Goal: Task Accomplishment & Management: Manage account settings

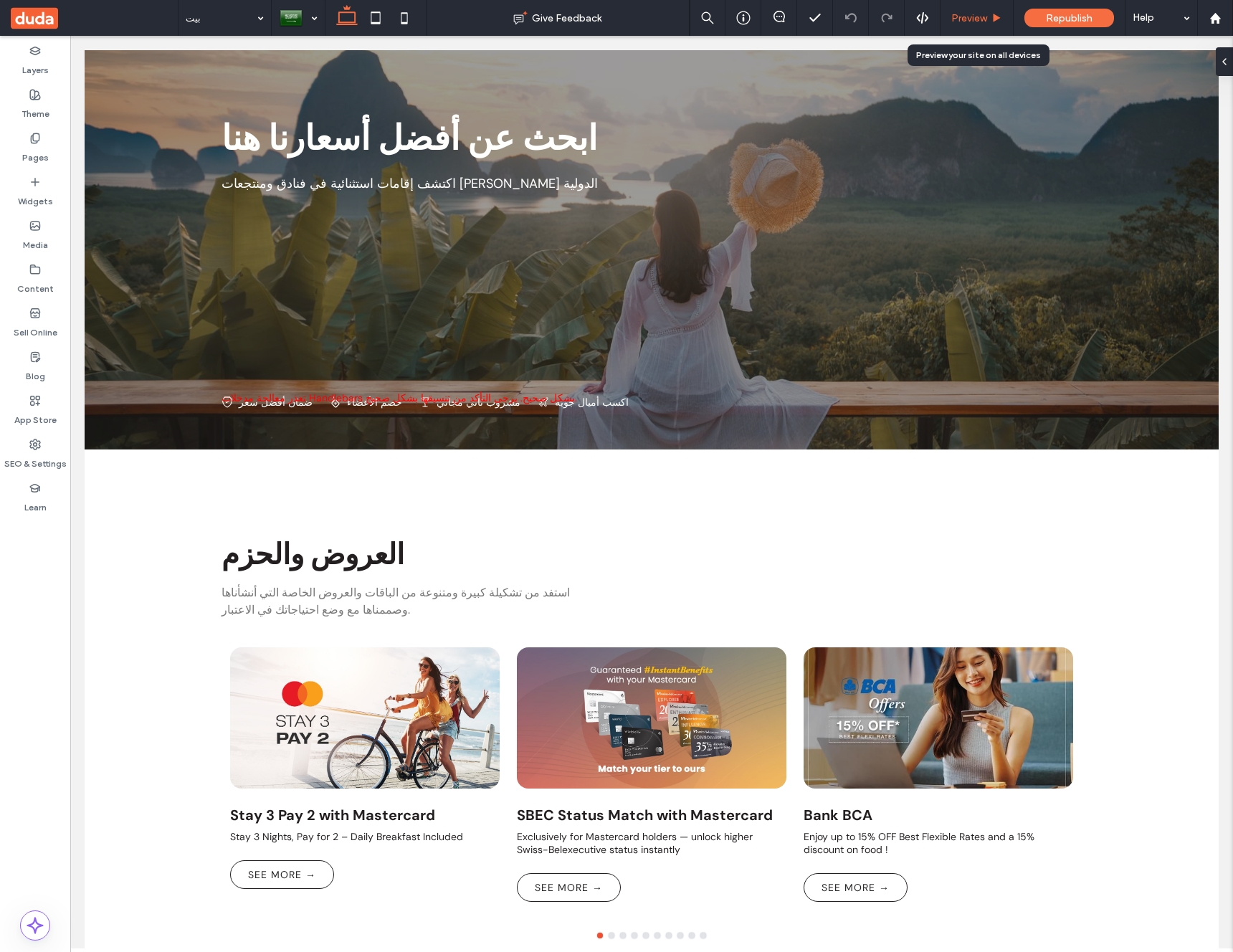
click at [980, 21] on span "Preview" at bounding box center [969, 19] width 36 height 12
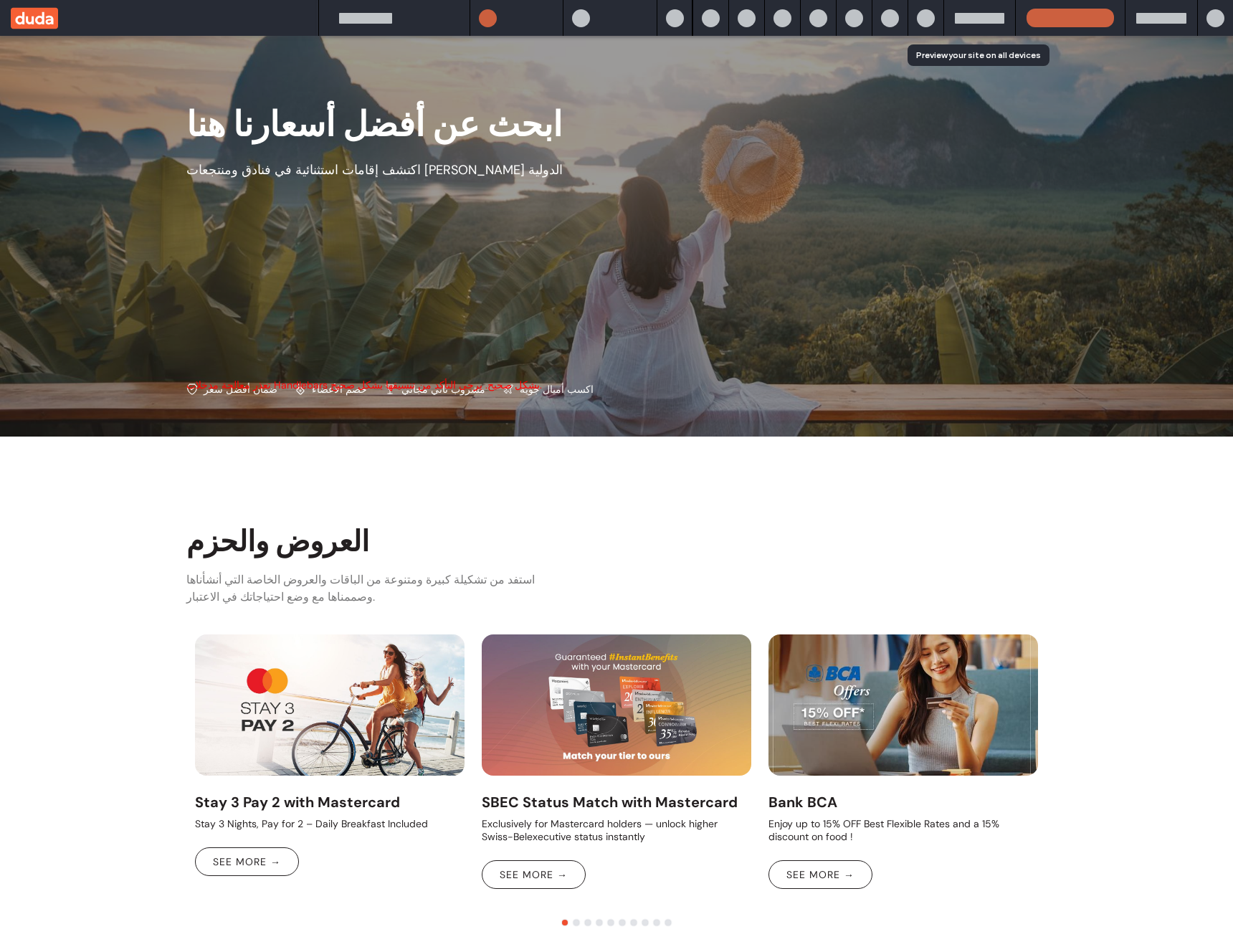
scroll to position [155, 0]
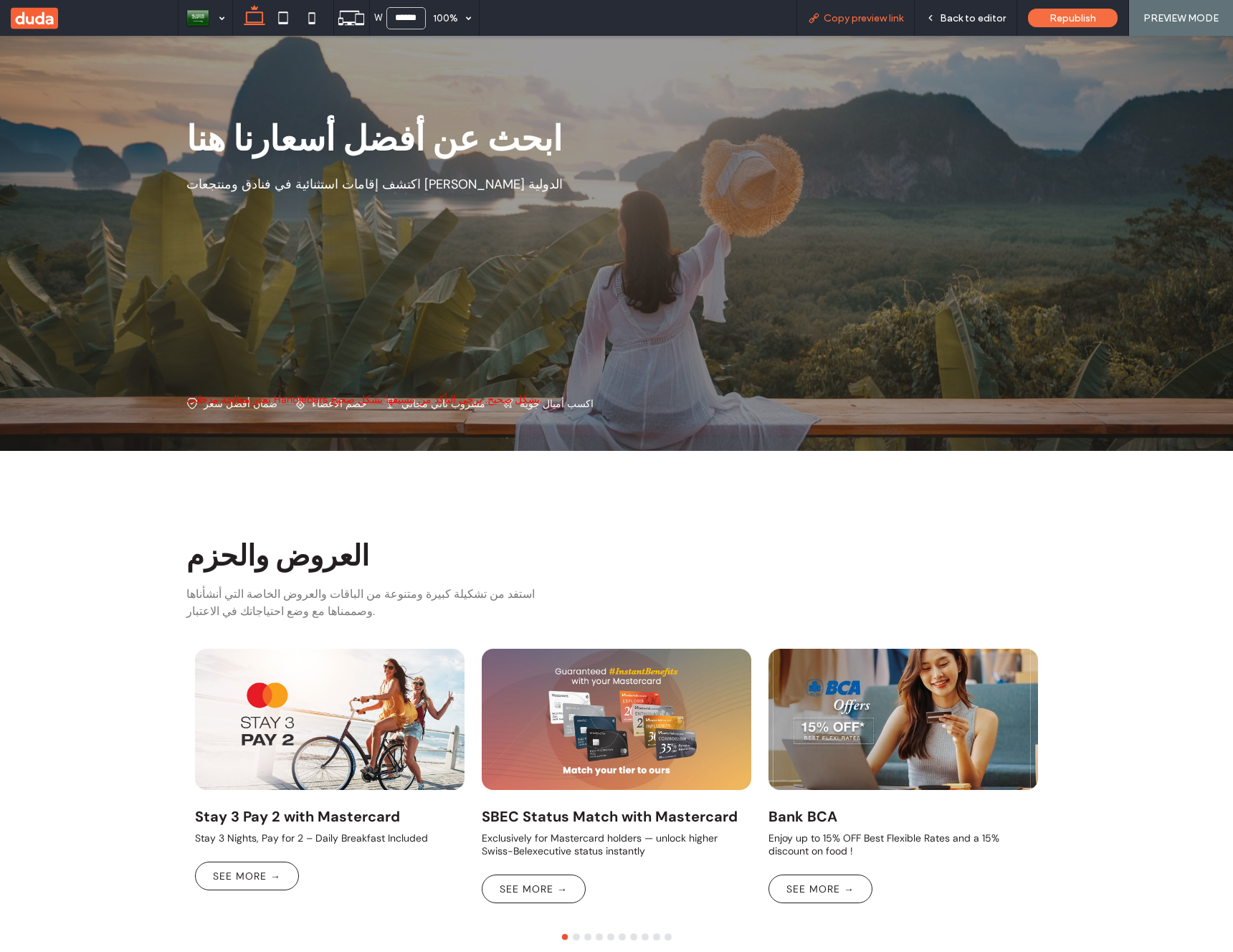
click at [840, 17] on span "Copy preview link" at bounding box center [864, 19] width 80 height 12
click at [967, 16] on span "Back to editor" at bounding box center [972, 19] width 66 height 12
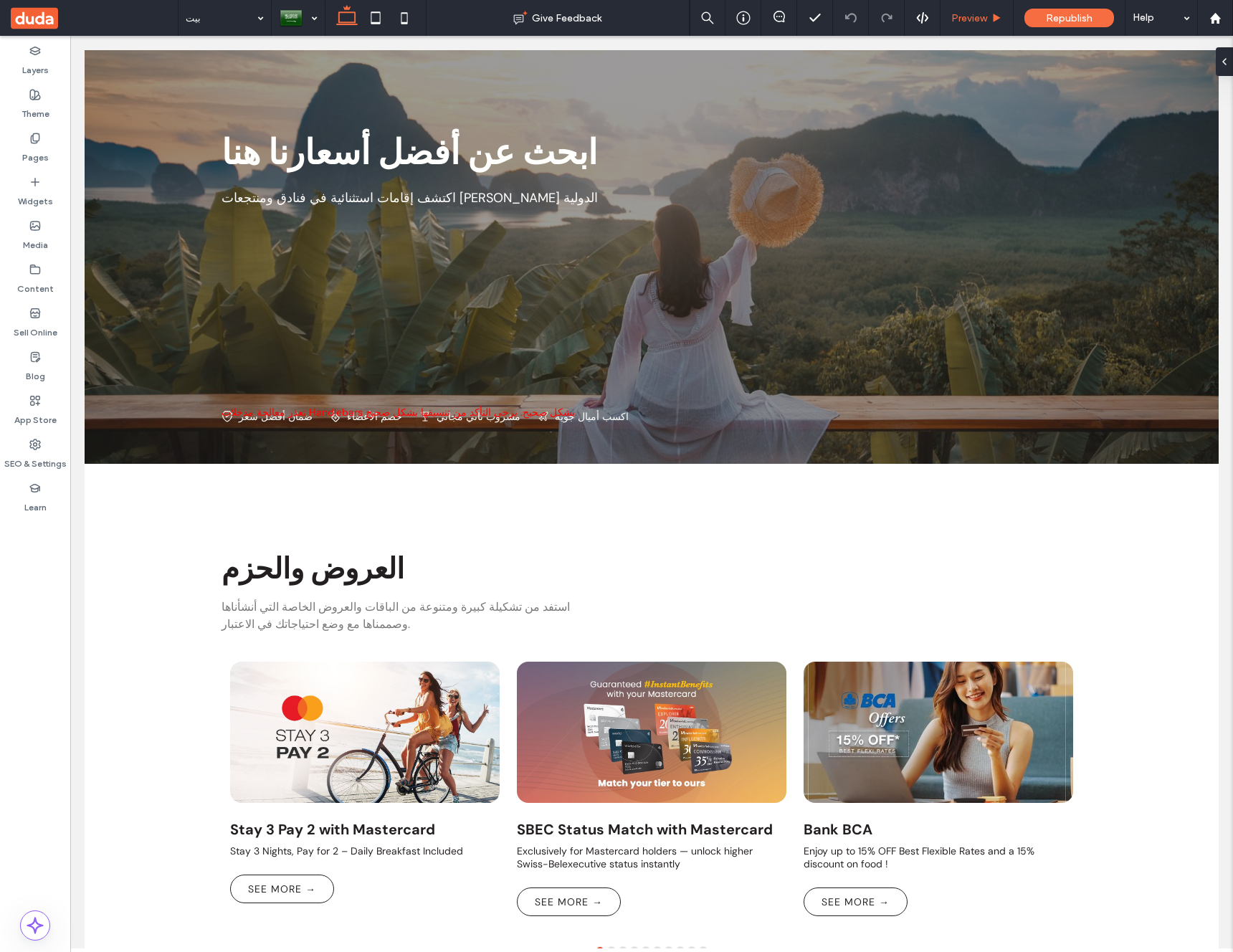
scroll to position [170, 0]
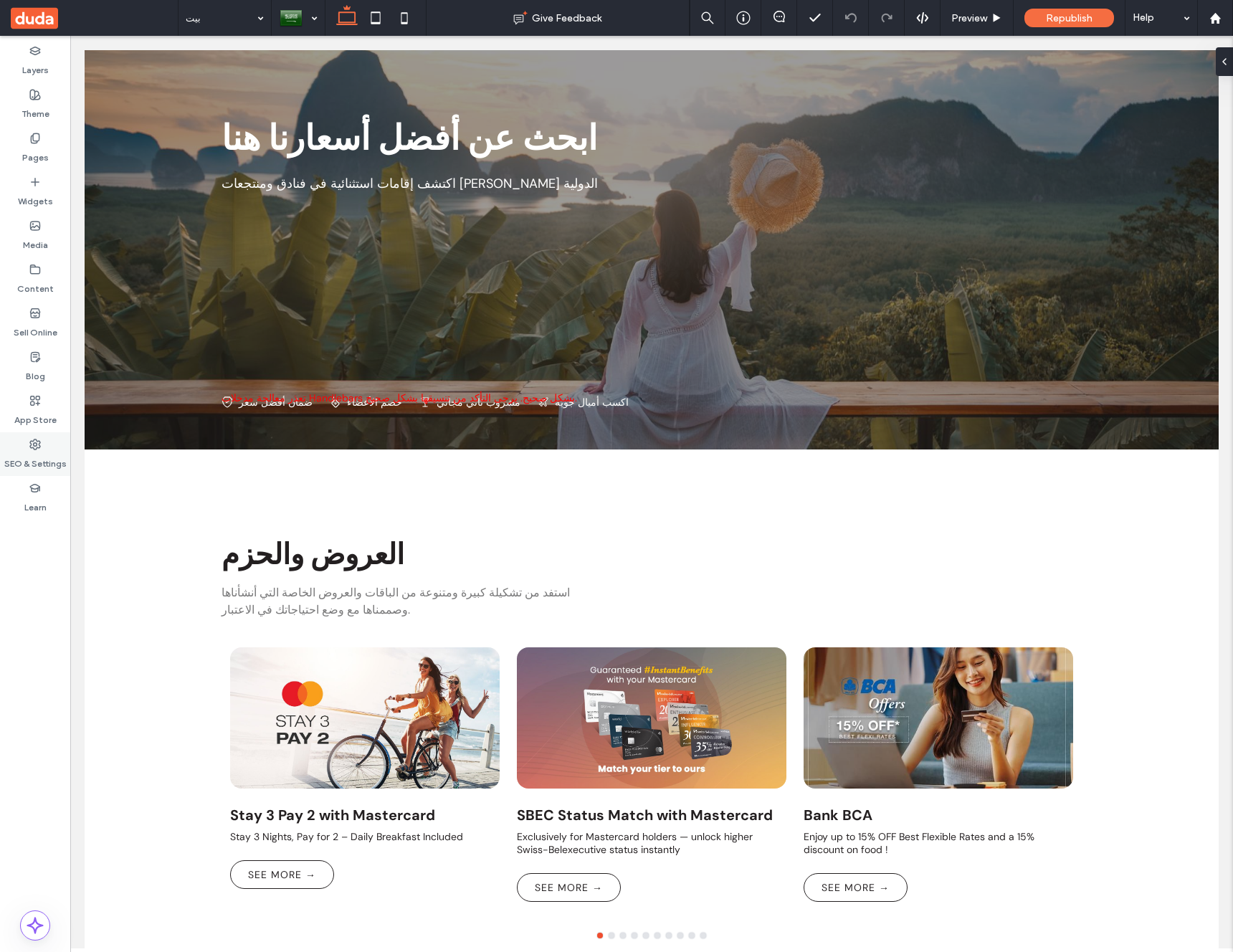
click at [51, 446] on div "SEO & Settings" at bounding box center [35, 454] width 70 height 44
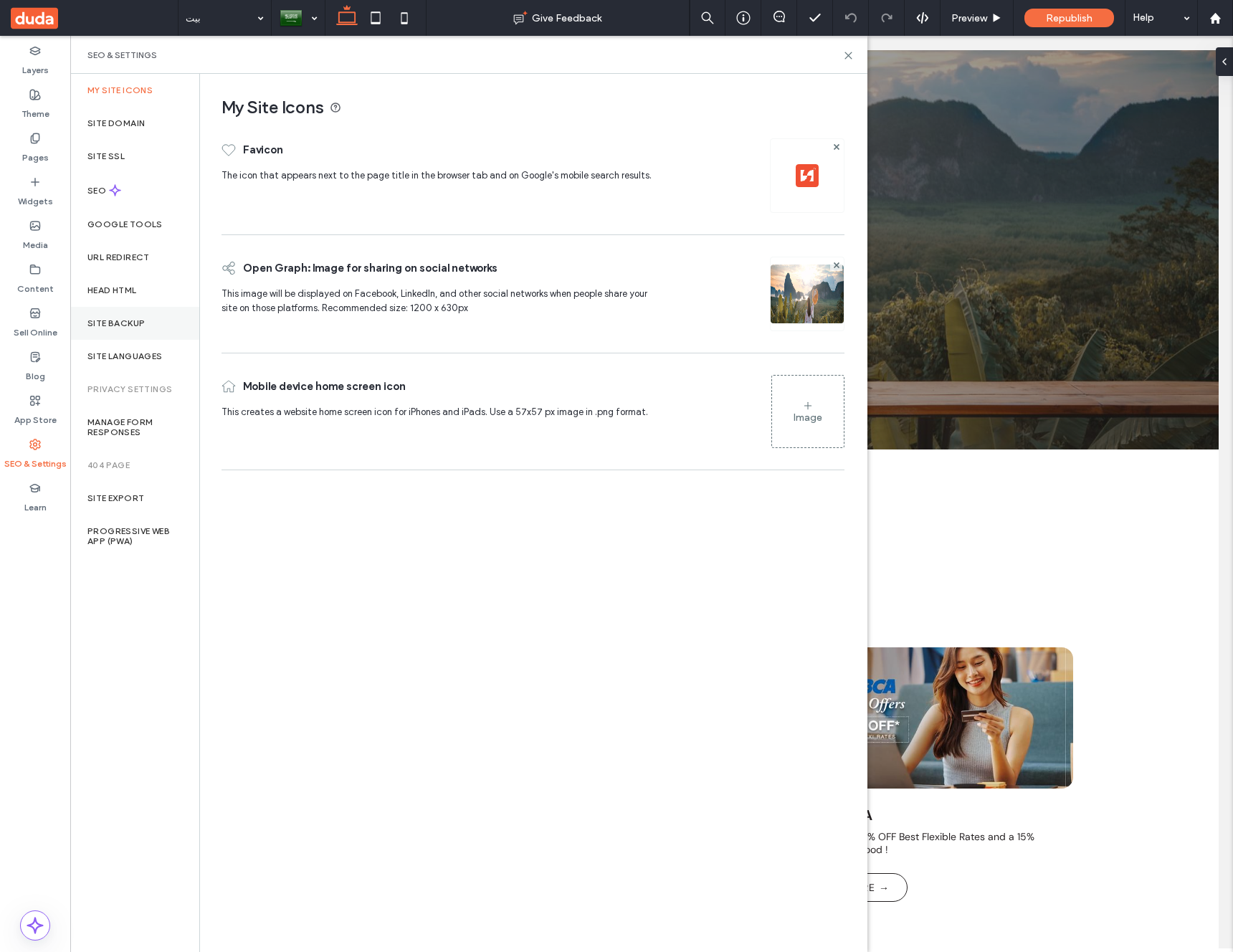
click at [115, 325] on label "Site Backup" at bounding box center [115, 323] width 57 height 10
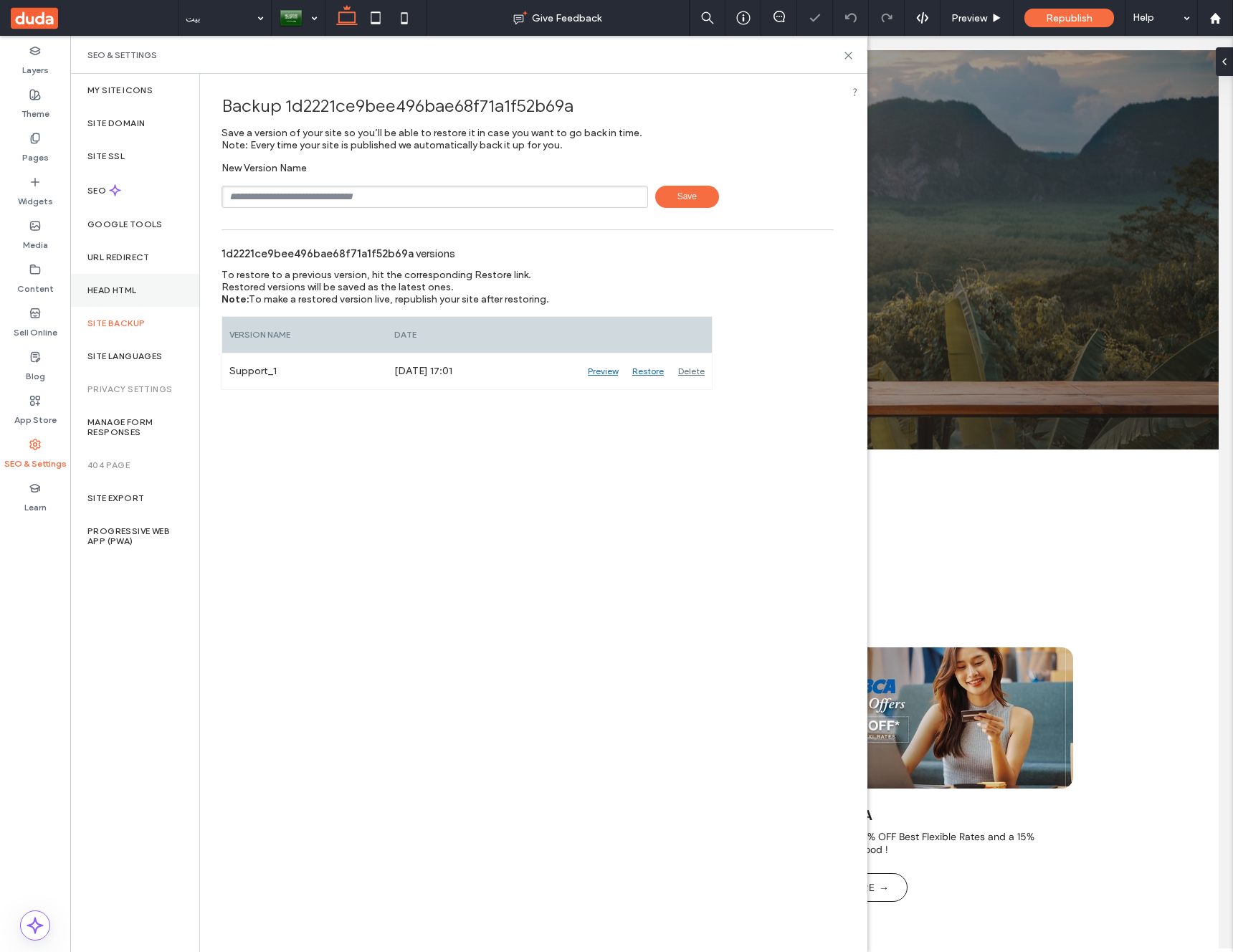
click at [116, 297] on div "Head HTML" at bounding box center [134, 290] width 129 height 33
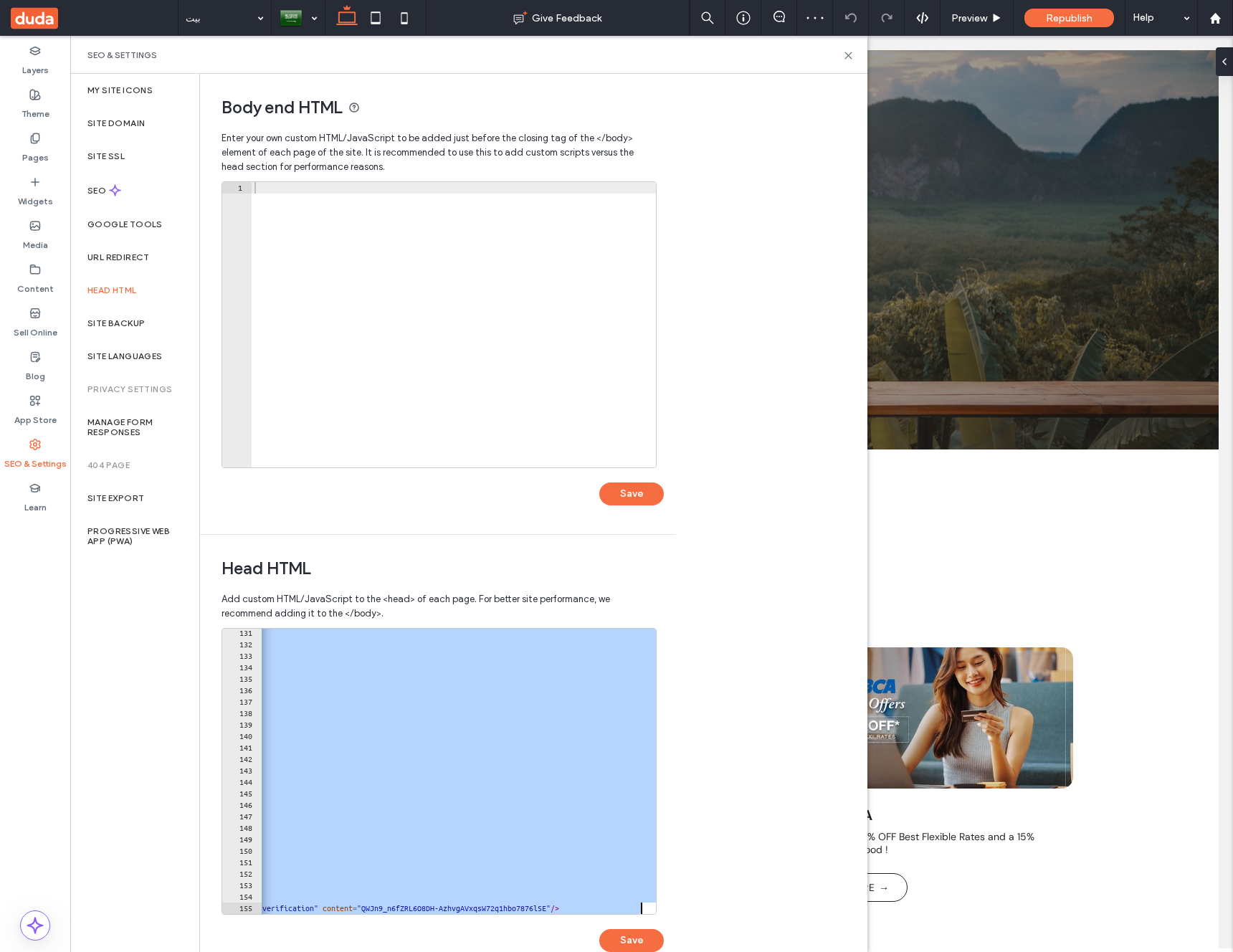
scroll to position [0, 114]
drag, startPoint x: 260, startPoint y: 632, endPoint x: 574, endPoint y: 951, distance: 447.6
click at [574, 951] on div "**********" at bounding box center [442, 797] width 442 height 339
type textarea "**********"
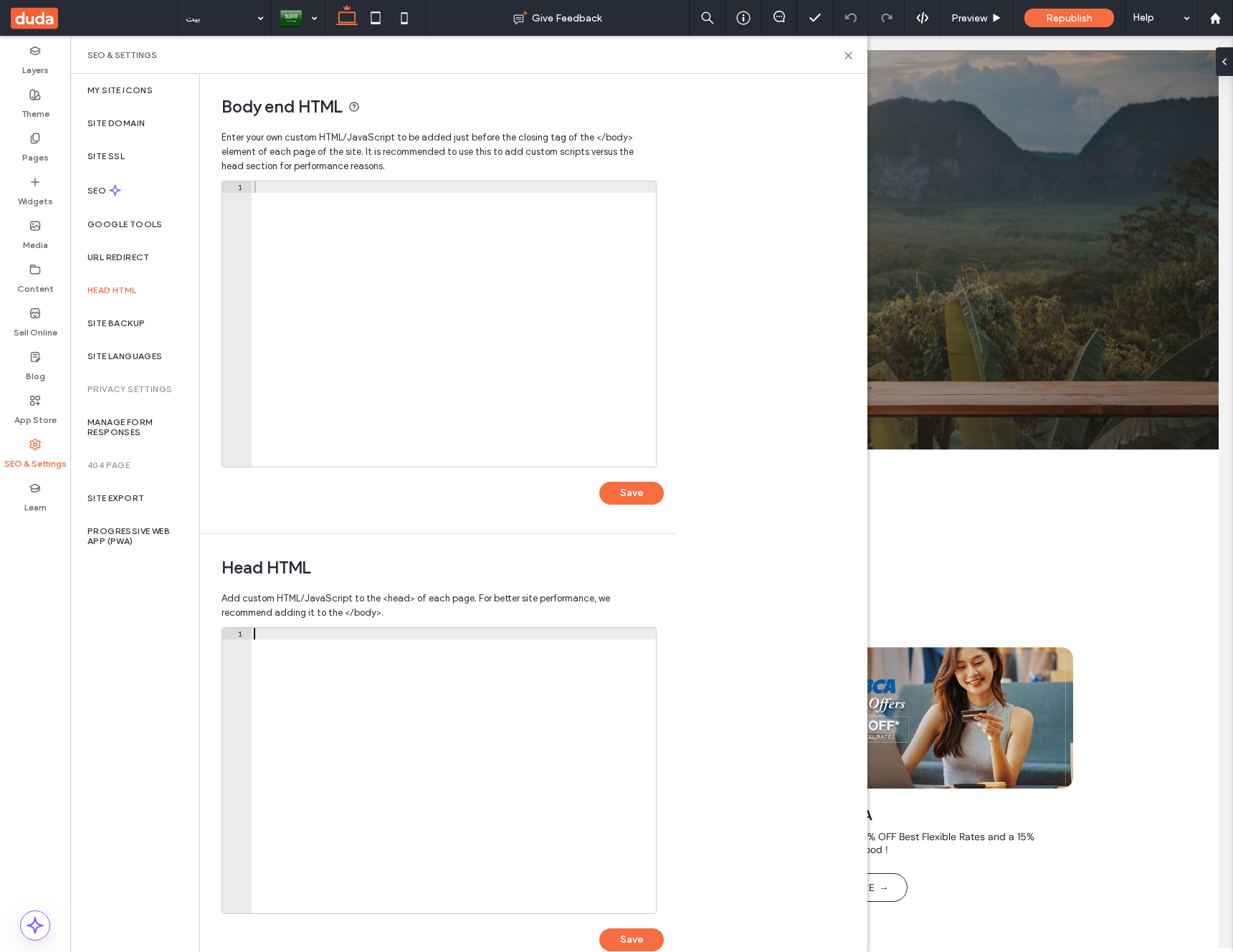
scroll to position [30, 0]
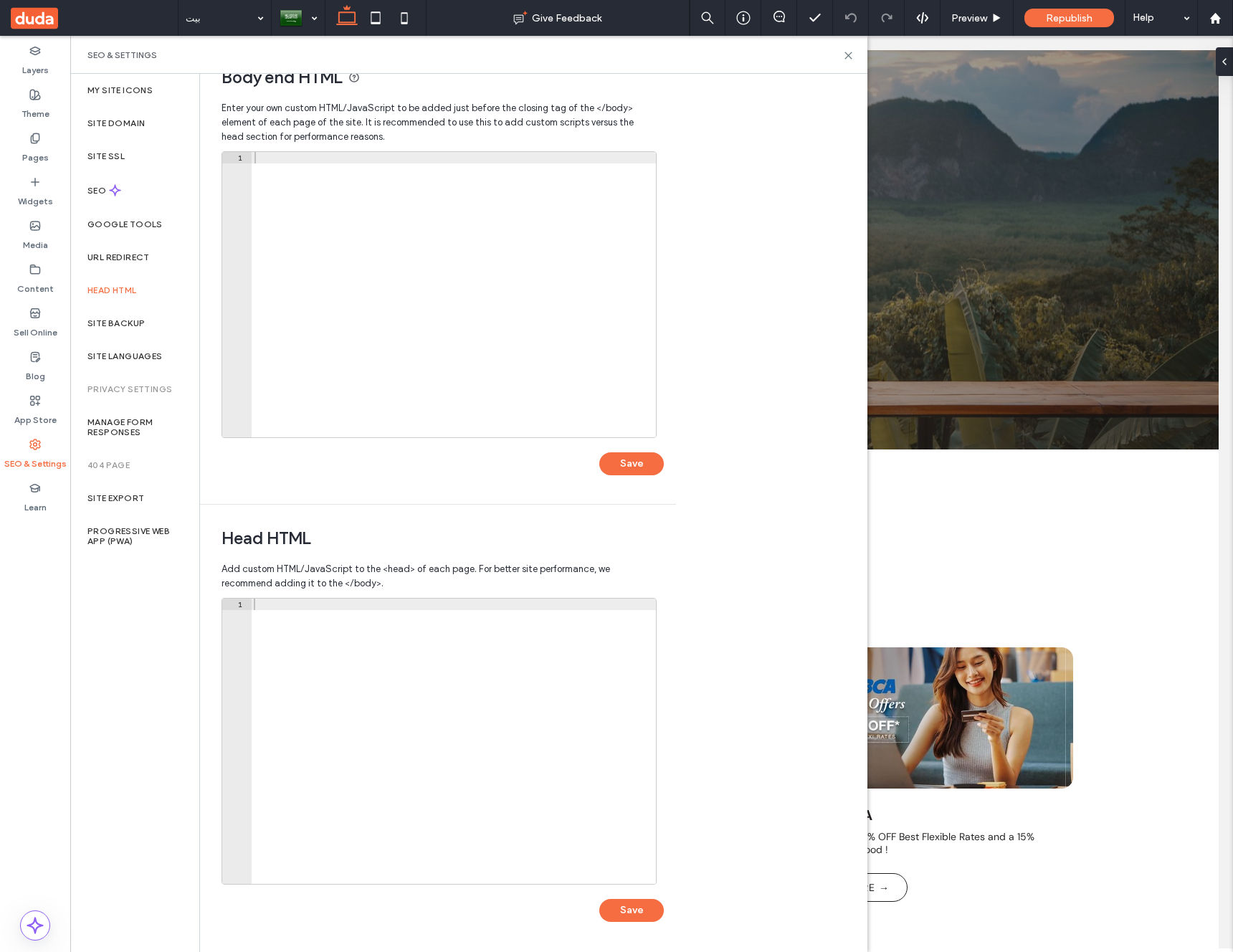
drag, startPoint x: 639, startPoint y: 909, endPoint x: 762, endPoint y: 692, distance: 249.4
click at [762, 693] on div "Body end HTML Enter your own custom HTML/​JavaScript to be added just before th…" at bounding box center [533, 513] width 667 height 878
click at [641, 910] on button "Save" at bounding box center [631, 910] width 65 height 23
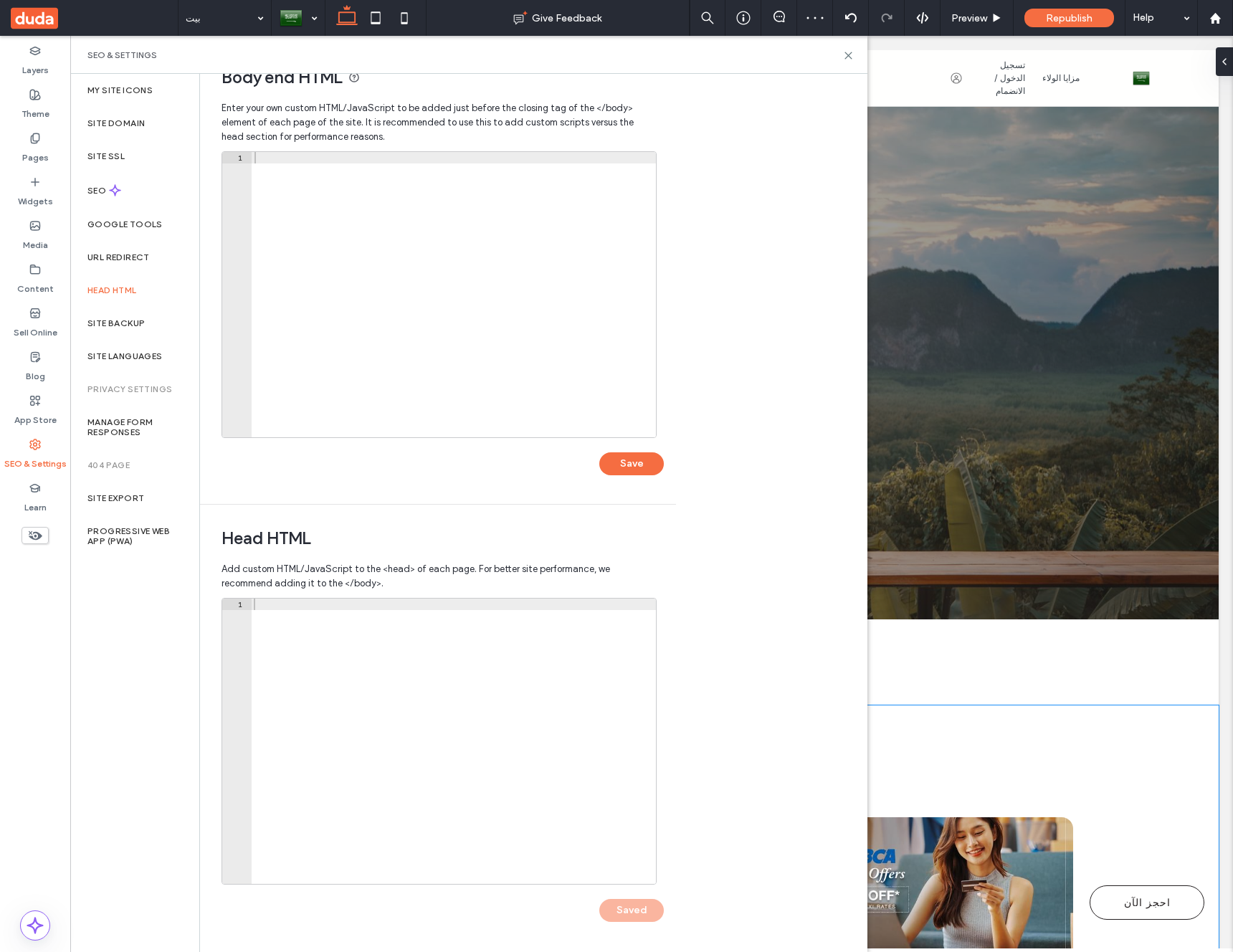
scroll to position [0, 0]
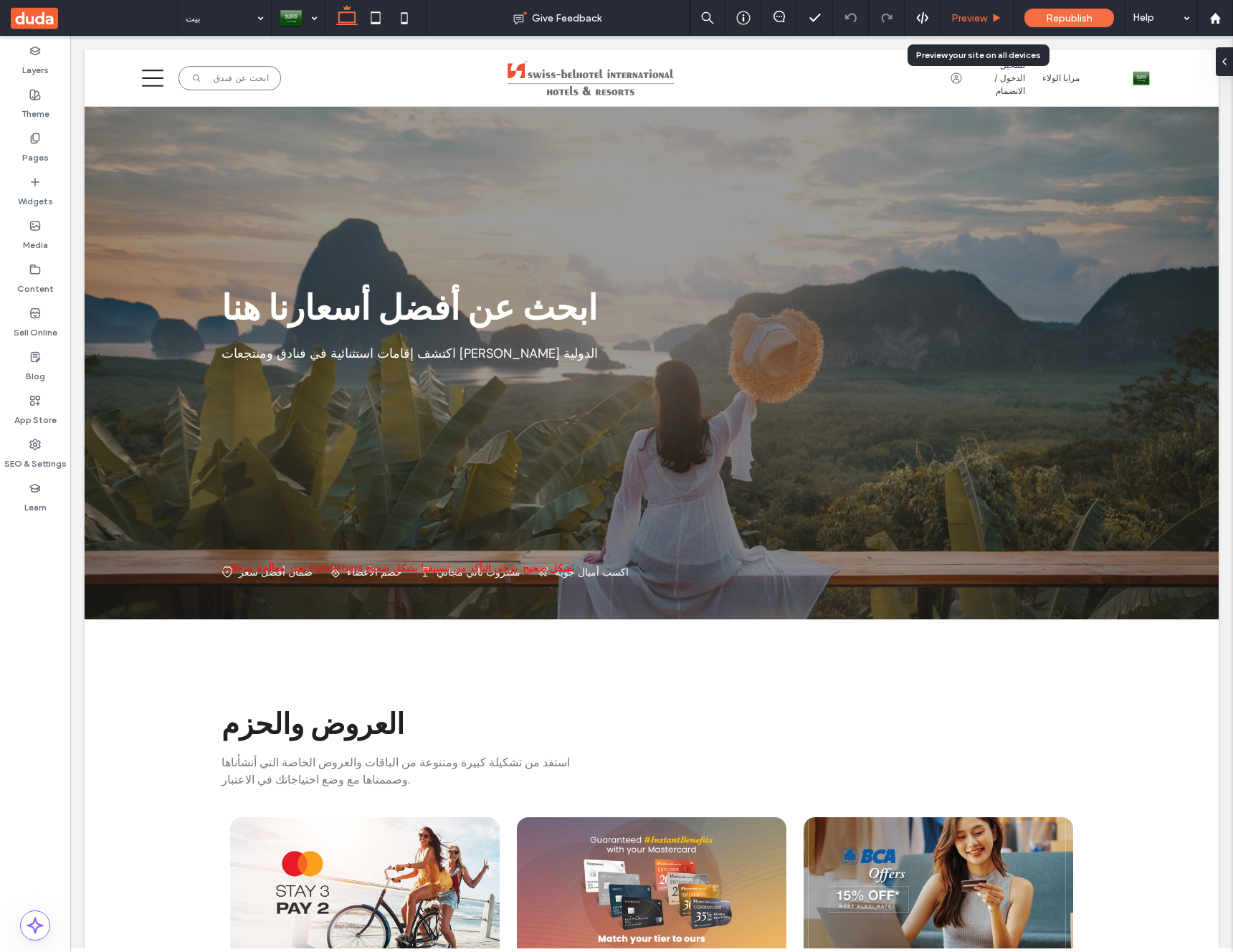
click at [979, 25] on div "Preview" at bounding box center [977, 18] width 73 height 36
click at [1013, 12] on div "Preview" at bounding box center [977, 18] width 73 height 36
click at [985, 16] on span "Preview" at bounding box center [969, 19] width 36 height 12
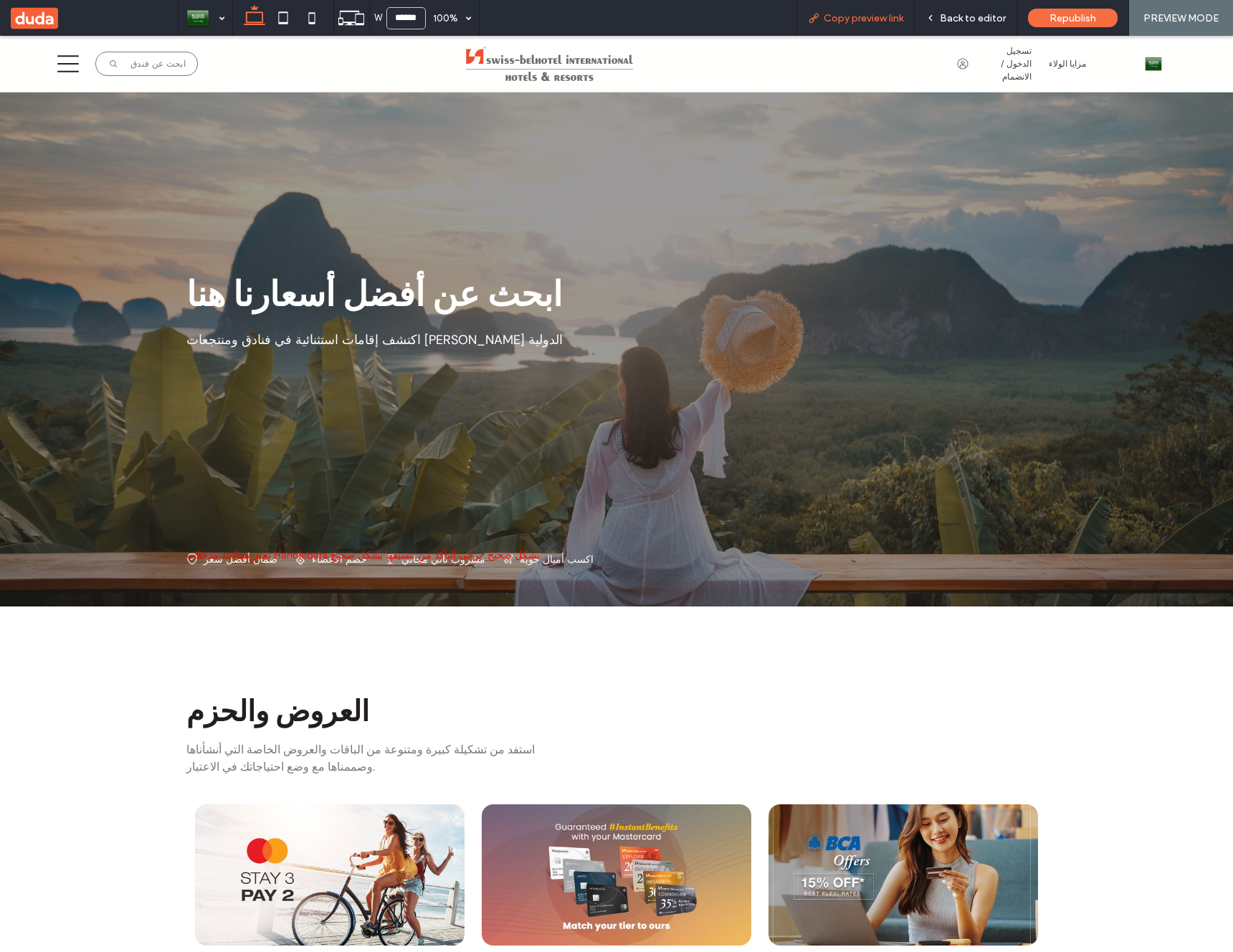
drag, startPoint x: 861, startPoint y: 25, endPoint x: 860, endPoint y: 17, distance: 8.1
click at [862, 25] on div "Copy preview link" at bounding box center [856, 18] width 119 height 36
click at [961, 12] on span "Back to editor" at bounding box center [972, 19] width 66 height 12
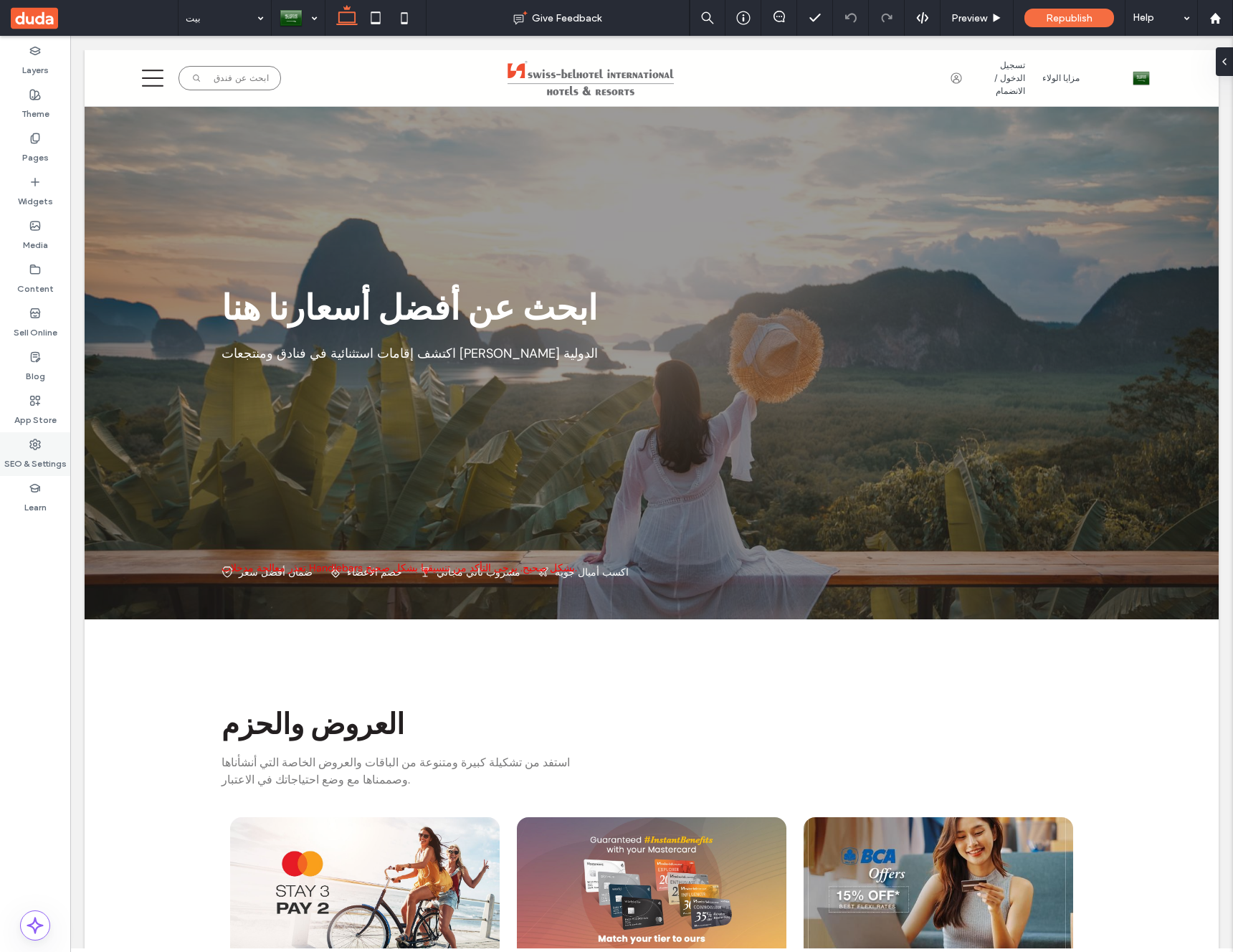
drag, startPoint x: 28, startPoint y: 428, endPoint x: 32, endPoint y: 452, distance: 24.3
click at [28, 428] on div "App Store" at bounding box center [35, 410] width 70 height 44
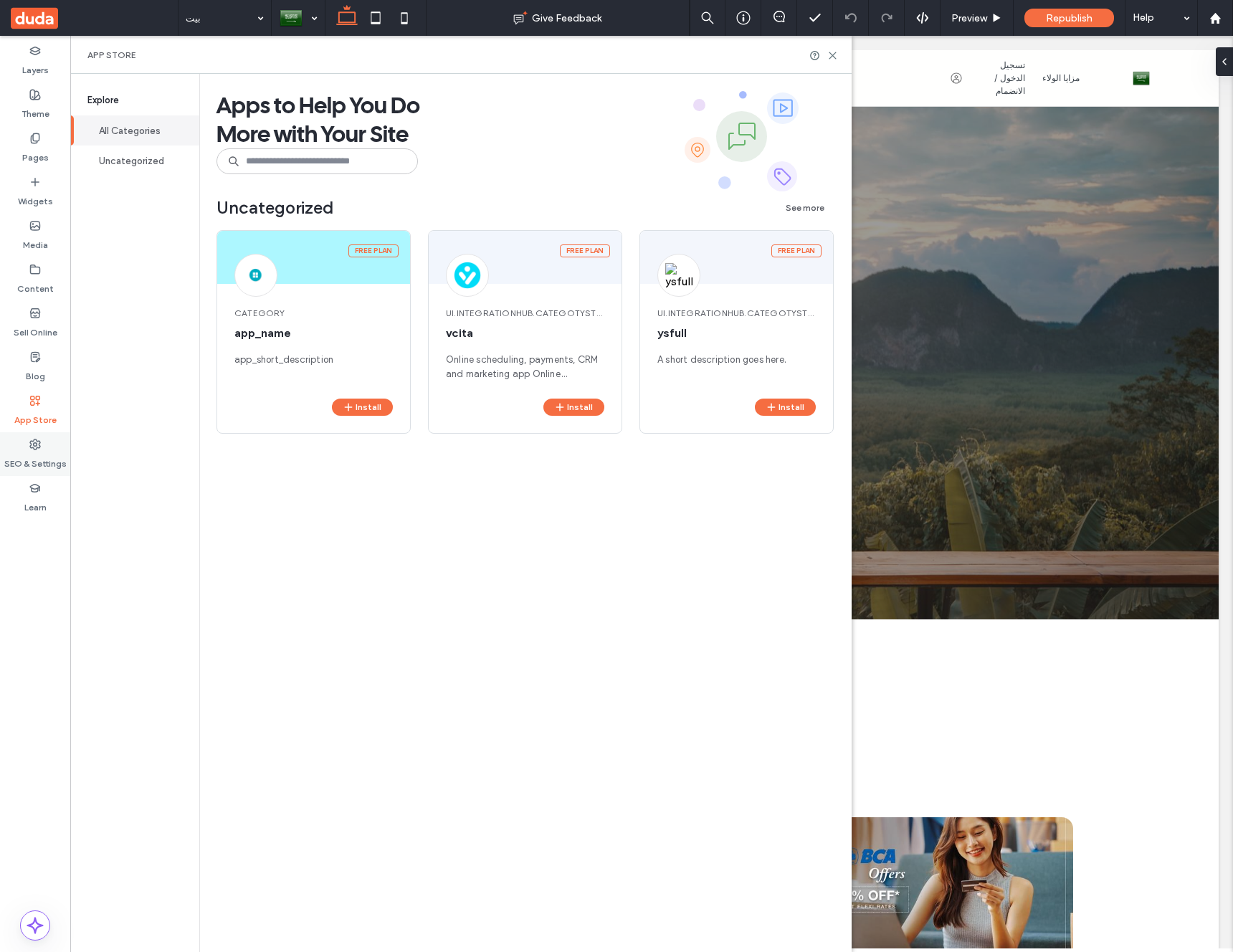
click at [34, 456] on label "SEO & Settings" at bounding box center [36, 460] width 62 height 20
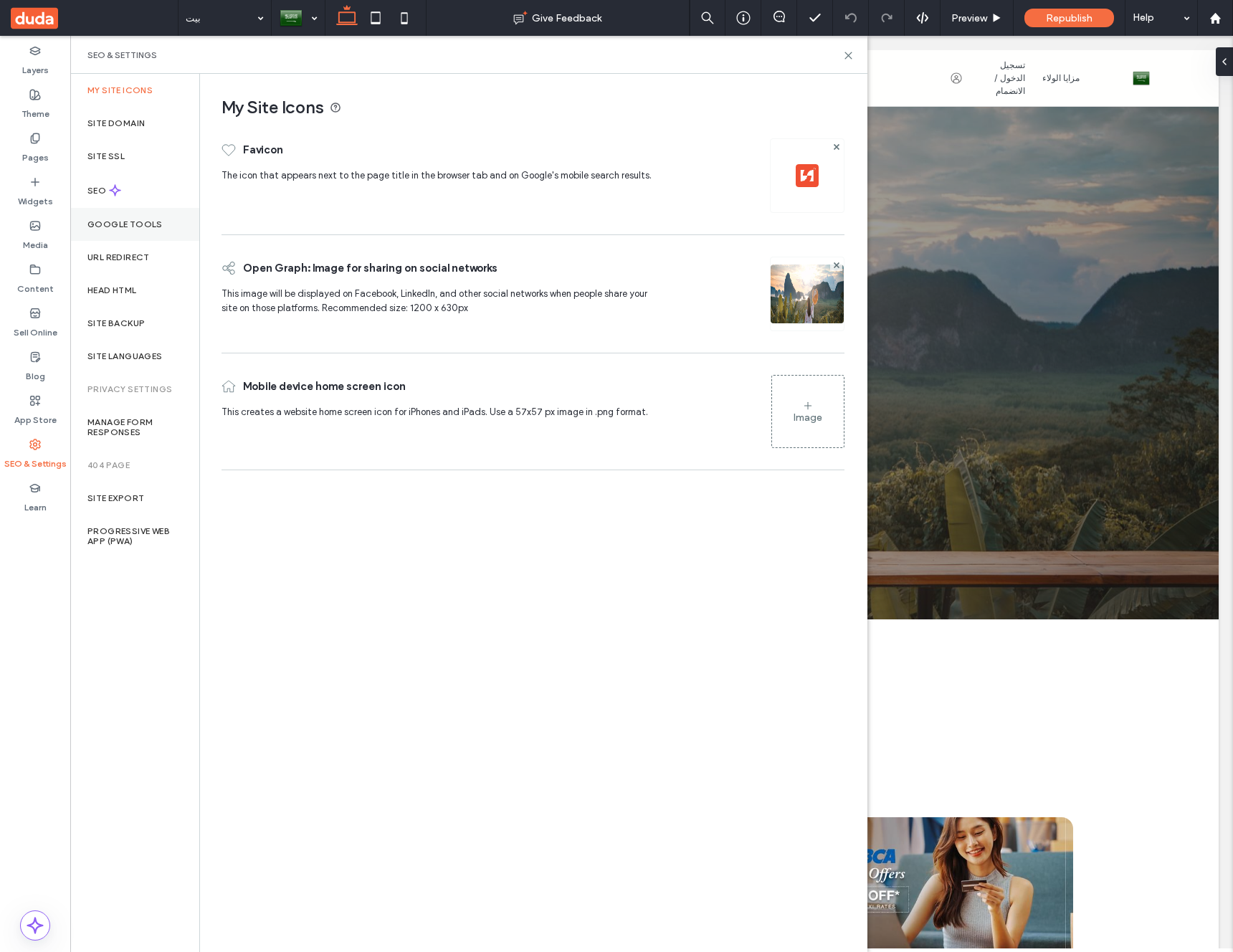
click at [130, 225] on label "Google Tools" at bounding box center [125, 224] width 75 height 10
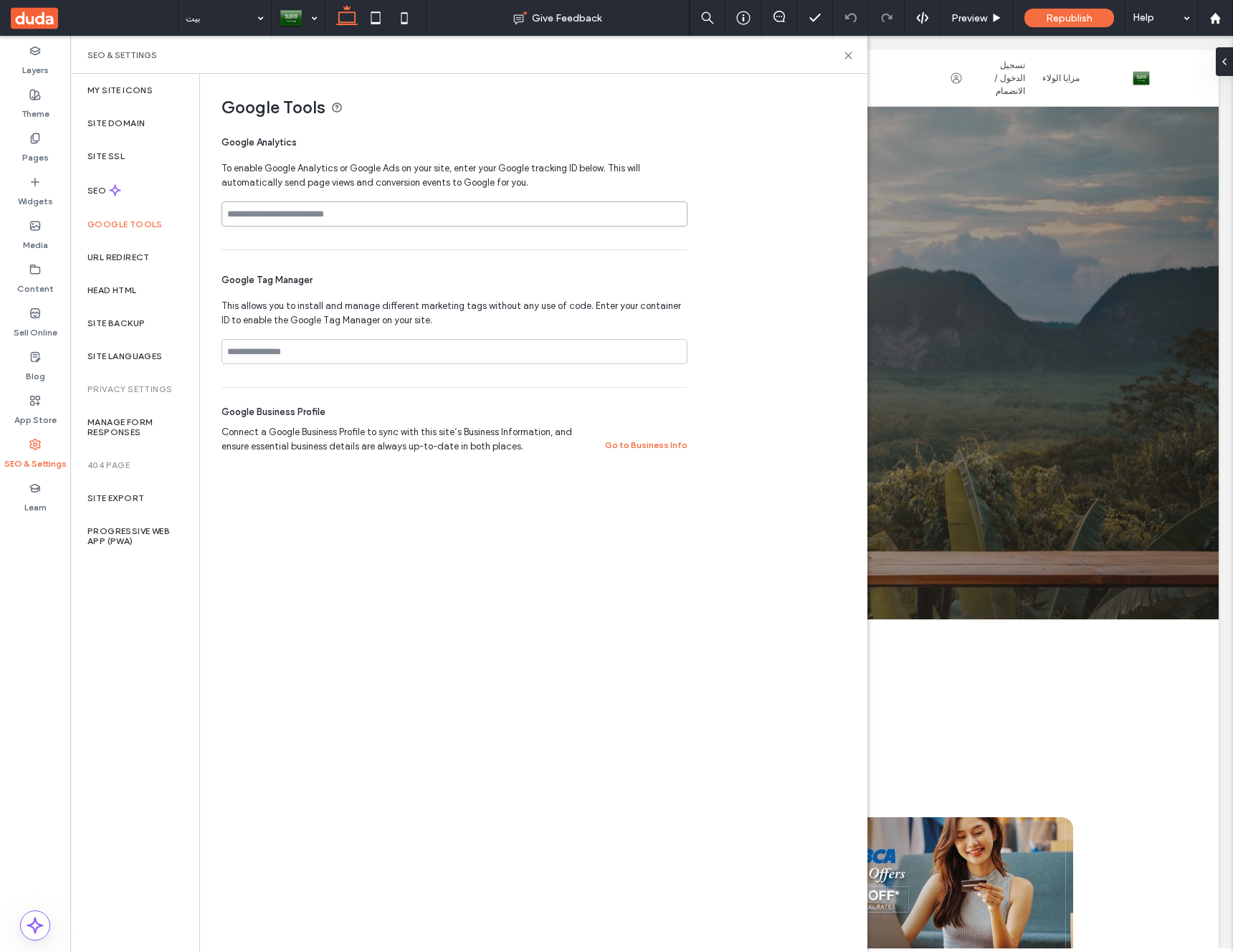
drag, startPoint x: 409, startPoint y: 217, endPoint x: 208, endPoint y: 226, distance: 201.2
click at [199, 216] on div "My Site Icons Site Domain Site SSL SEO Google Tools URL Redirect Head HTML Site…" at bounding box center [469, 513] width 798 height 878
drag, startPoint x: 321, startPoint y: 350, endPoint x: 212, endPoint y: 365, distance: 110.0
click at [213, 364] on div "Google Tools Google Analytics To enable Google Analytics or Google Ads on your …" at bounding box center [528, 272] width 656 height 397
click at [144, 295] on div "Head HTML" at bounding box center [134, 290] width 129 height 33
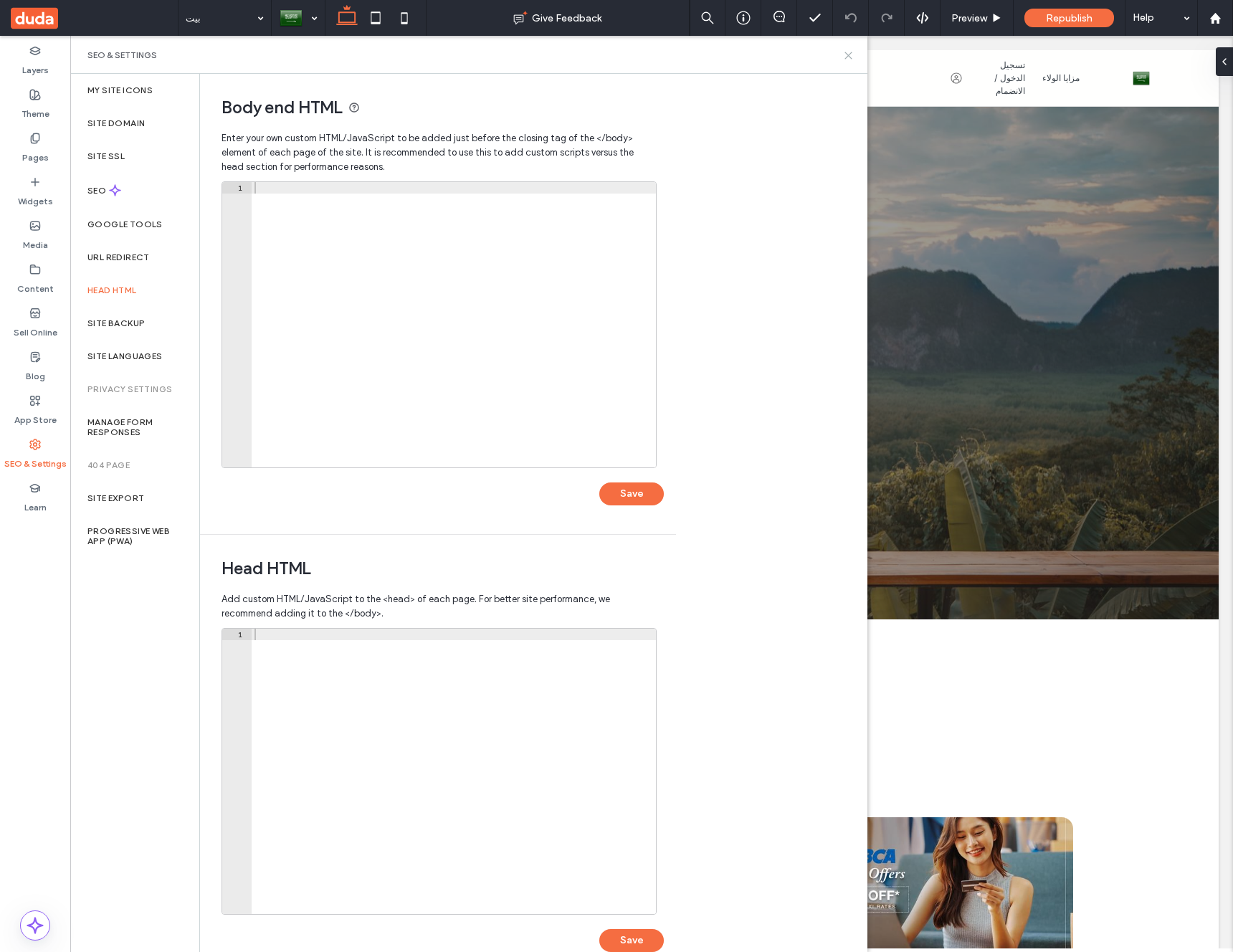
click at [847, 52] on icon at bounding box center [848, 55] width 11 height 11
